Goal: Check status: Check status

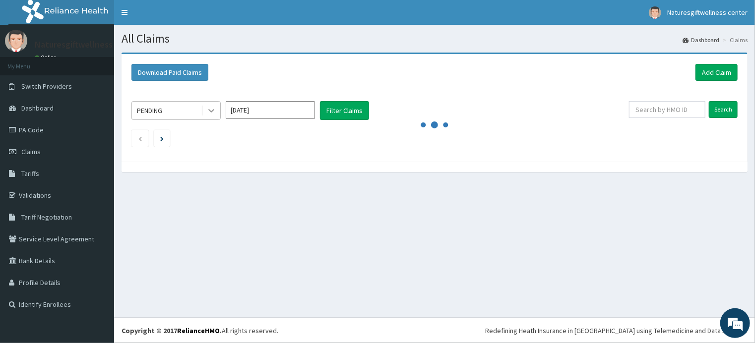
click at [209, 110] on icon at bounding box center [211, 111] width 6 height 3
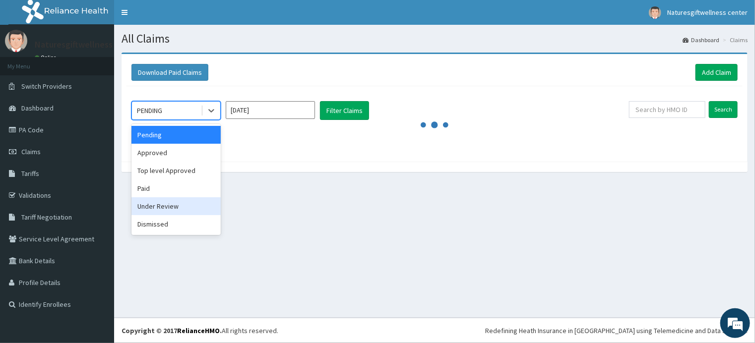
click at [195, 203] on div "Under Review" at bounding box center [176, 207] width 89 height 18
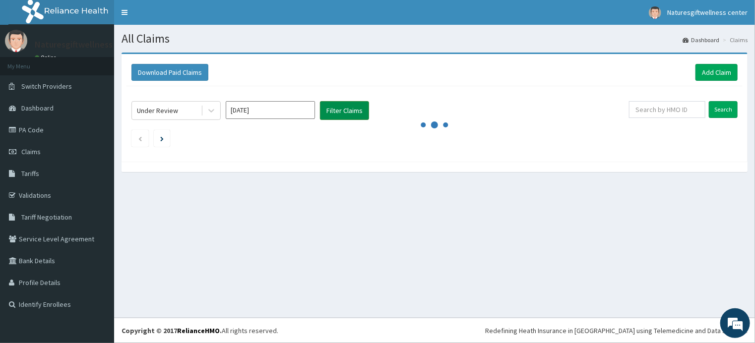
click at [346, 105] on button "Filter Claims" at bounding box center [344, 110] width 49 height 19
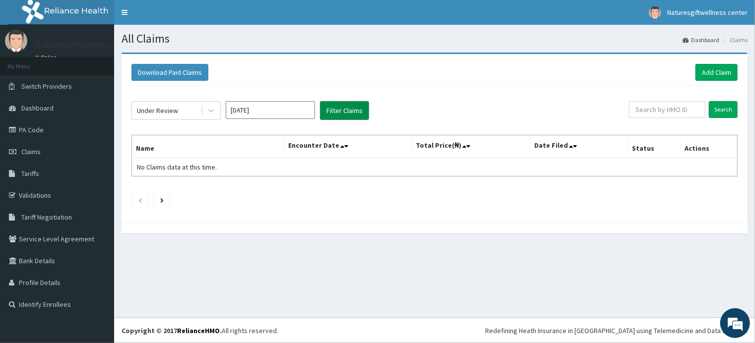
click at [333, 109] on button "Filter Claims" at bounding box center [344, 110] width 49 height 19
click at [349, 112] on button "Filter Claims" at bounding box center [344, 110] width 49 height 19
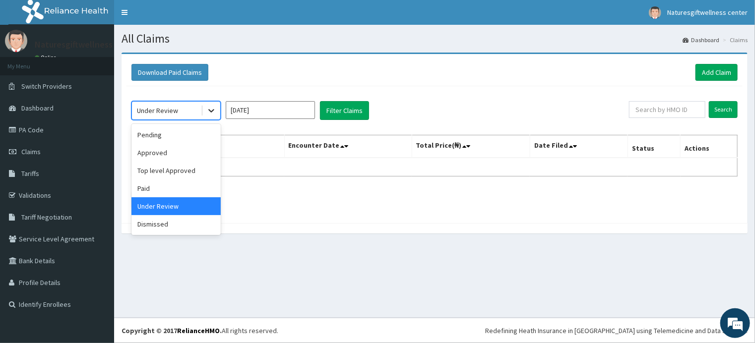
click at [219, 111] on div at bounding box center [211, 111] width 18 height 18
click at [167, 204] on div "Under Review" at bounding box center [176, 207] width 89 height 18
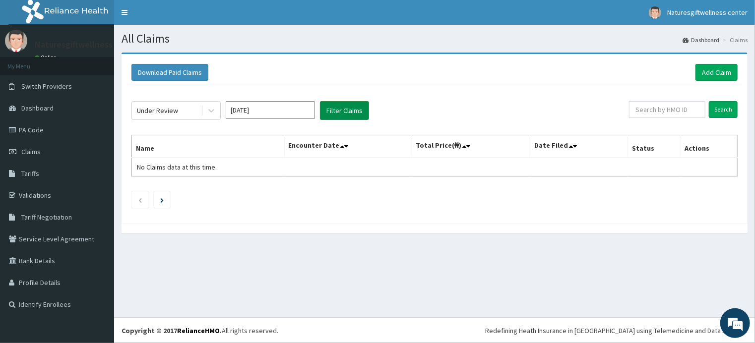
click at [341, 113] on button "Filter Claims" at bounding box center [344, 110] width 49 height 19
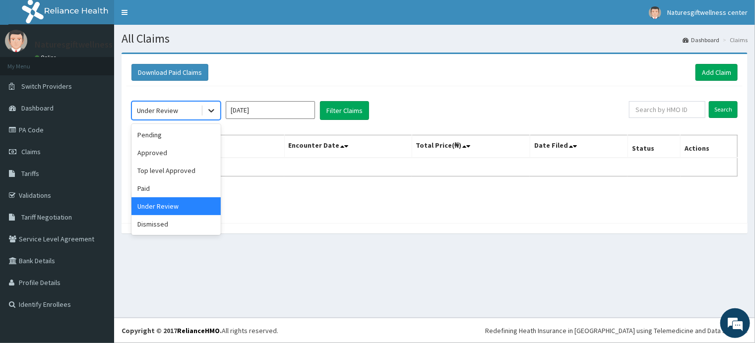
click at [214, 113] on icon at bounding box center [211, 111] width 10 height 10
click at [195, 155] on div "Approved" at bounding box center [176, 153] width 89 height 18
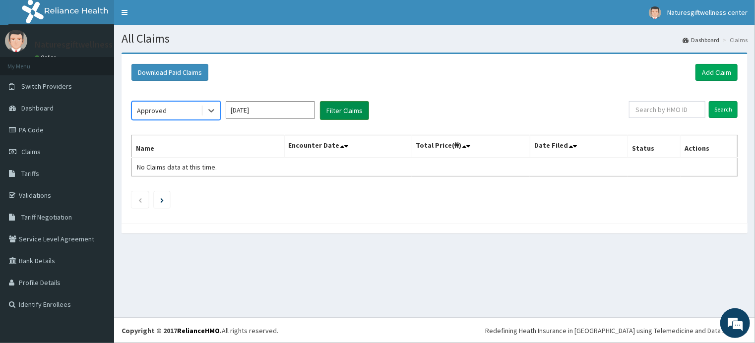
click at [344, 113] on button "Filter Claims" at bounding box center [344, 110] width 49 height 19
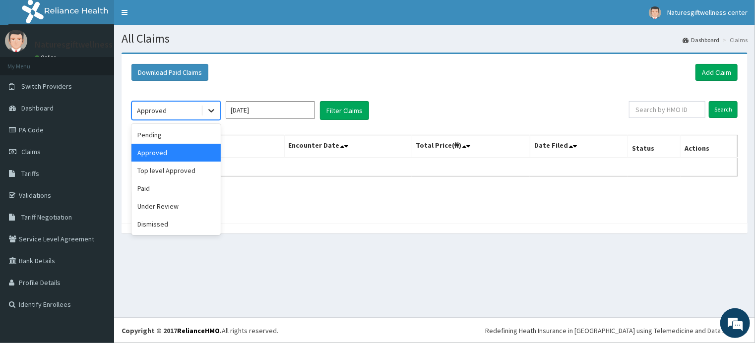
click at [212, 113] on icon at bounding box center [211, 111] width 10 height 10
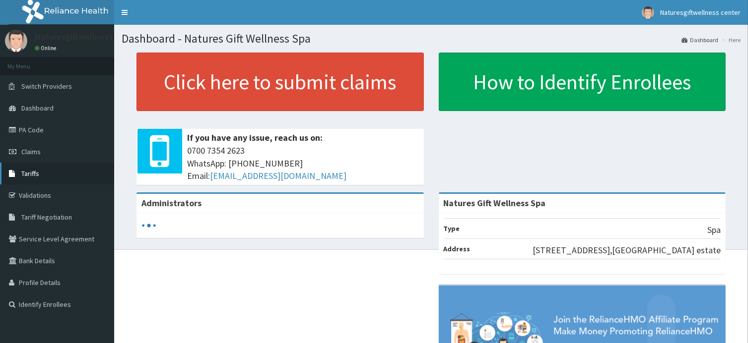
click at [31, 174] on span "Tariffs" at bounding box center [30, 173] width 18 height 9
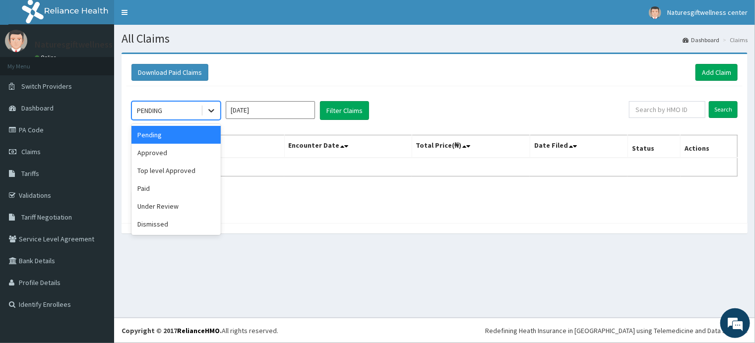
click at [213, 113] on icon at bounding box center [211, 111] width 10 height 10
click at [186, 204] on div "Under Review" at bounding box center [176, 207] width 89 height 18
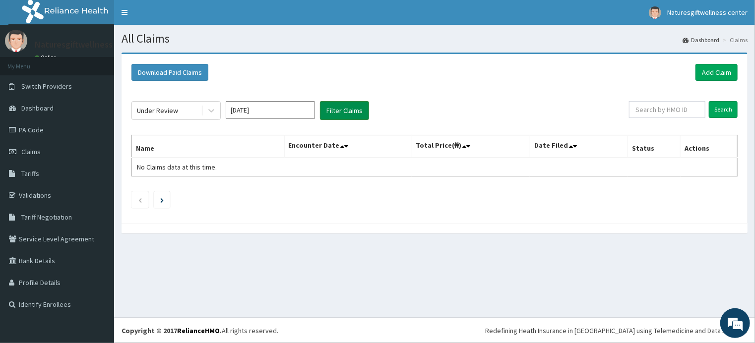
click at [335, 111] on button "Filter Claims" at bounding box center [344, 110] width 49 height 19
